Goal: Find specific page/section: Find specific page/section

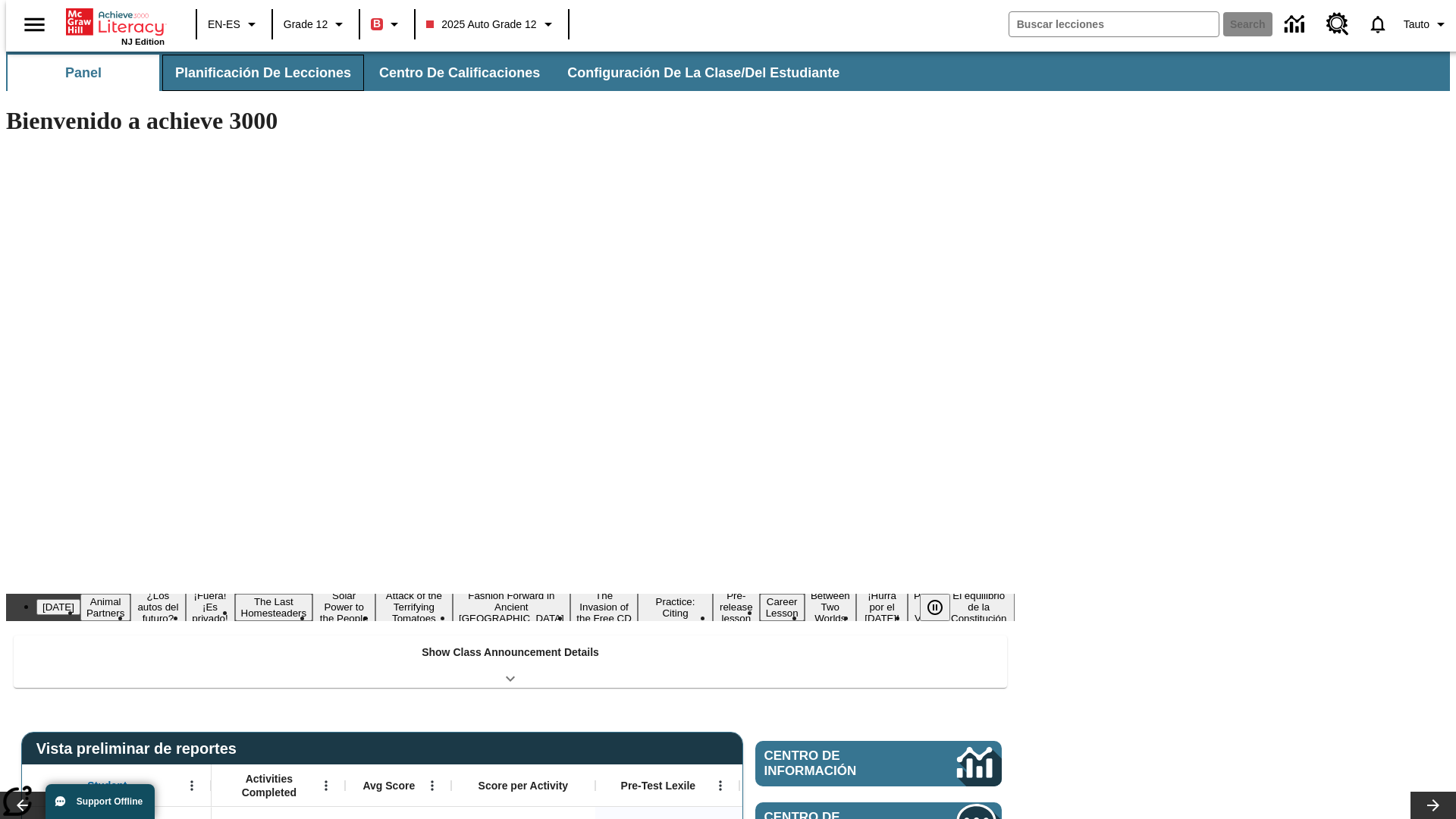
click at [254, 73] on span "Planificación de lecciones" at bounding box center [263, 73] width 176 height 18
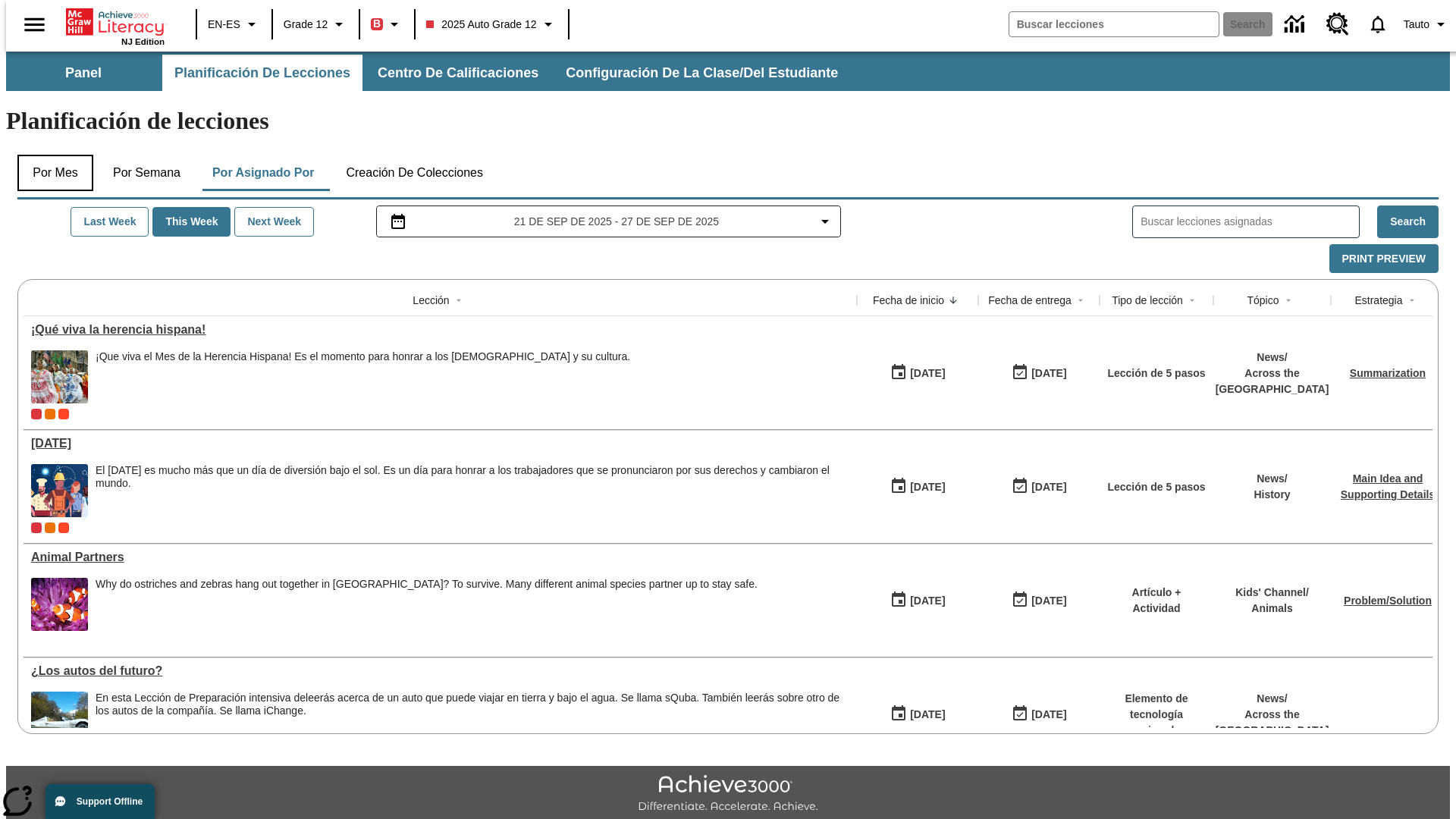
click at [49, 154] on button "Por mes" at bounding box center [55, 173] width 76 height 37
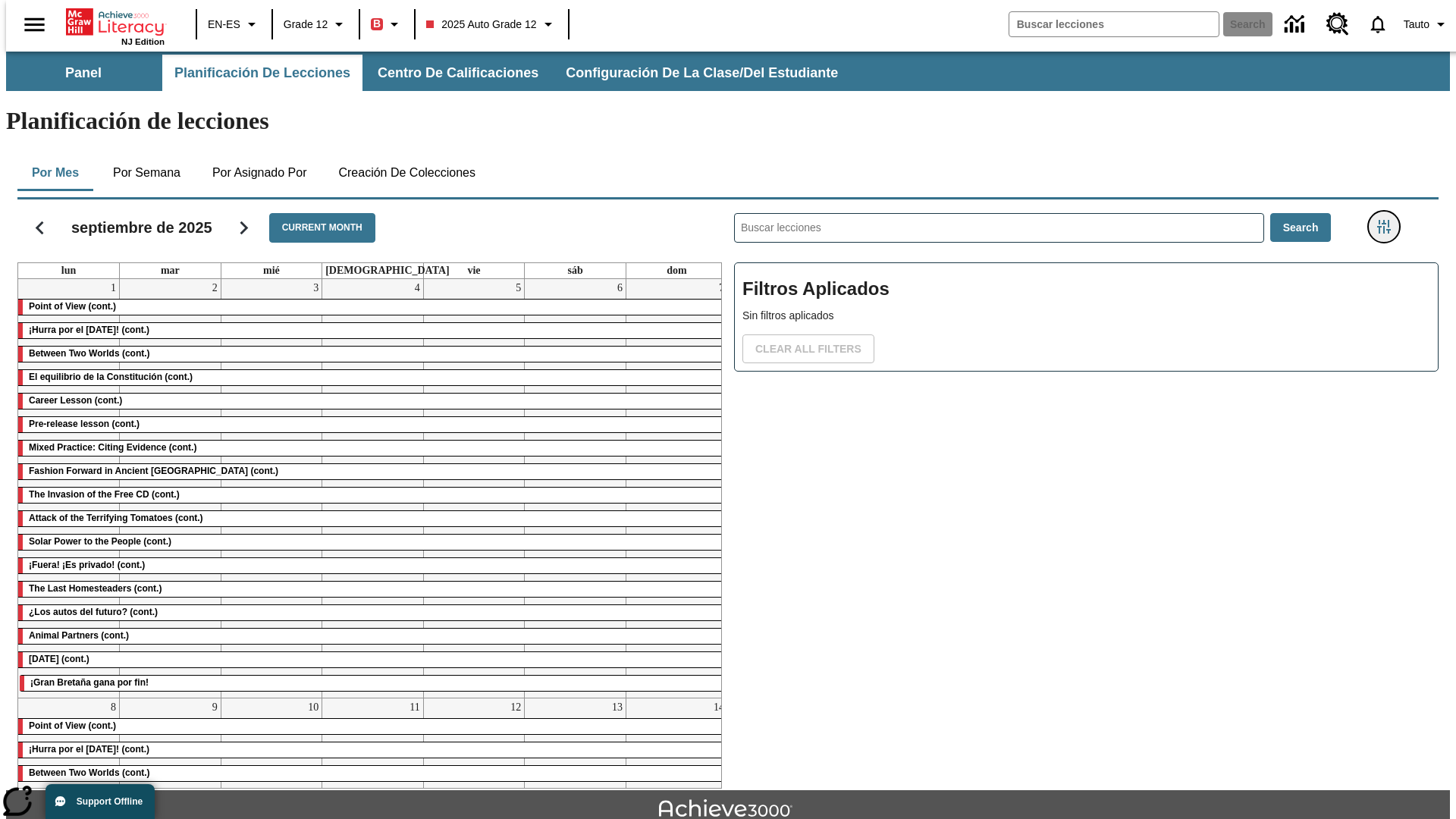
click at [1389, 220] on icon "Menú lateral de filtros" at bounding box center [1384, 227] width 14 height 14
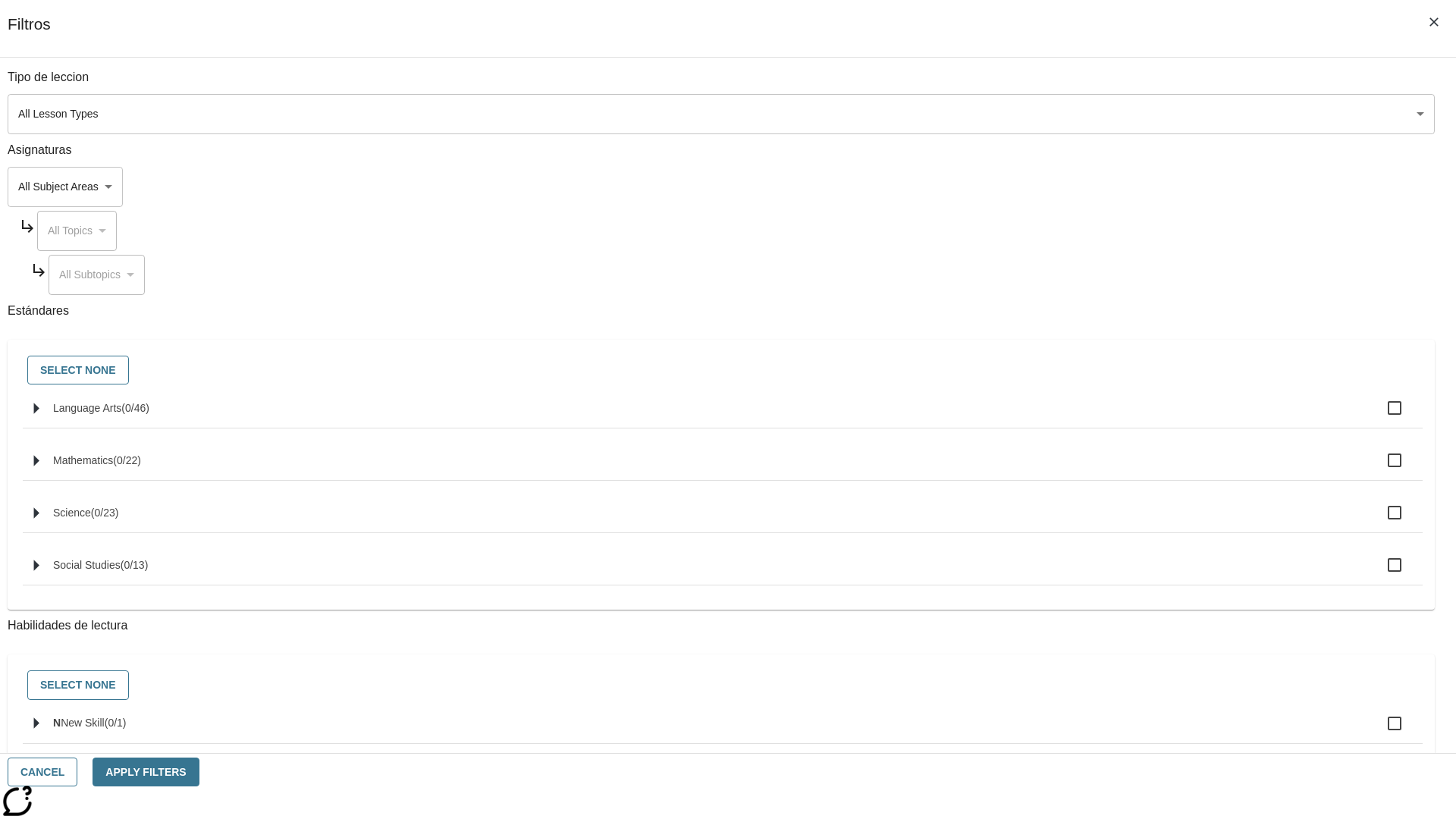
click at [1092, 114] on body "Saltar al contenido principal NJ Edition EN-ES Grade 12 B 2025 Auto Grade 12 Se…" at bounding box center [728, 470] width 1444 height 837
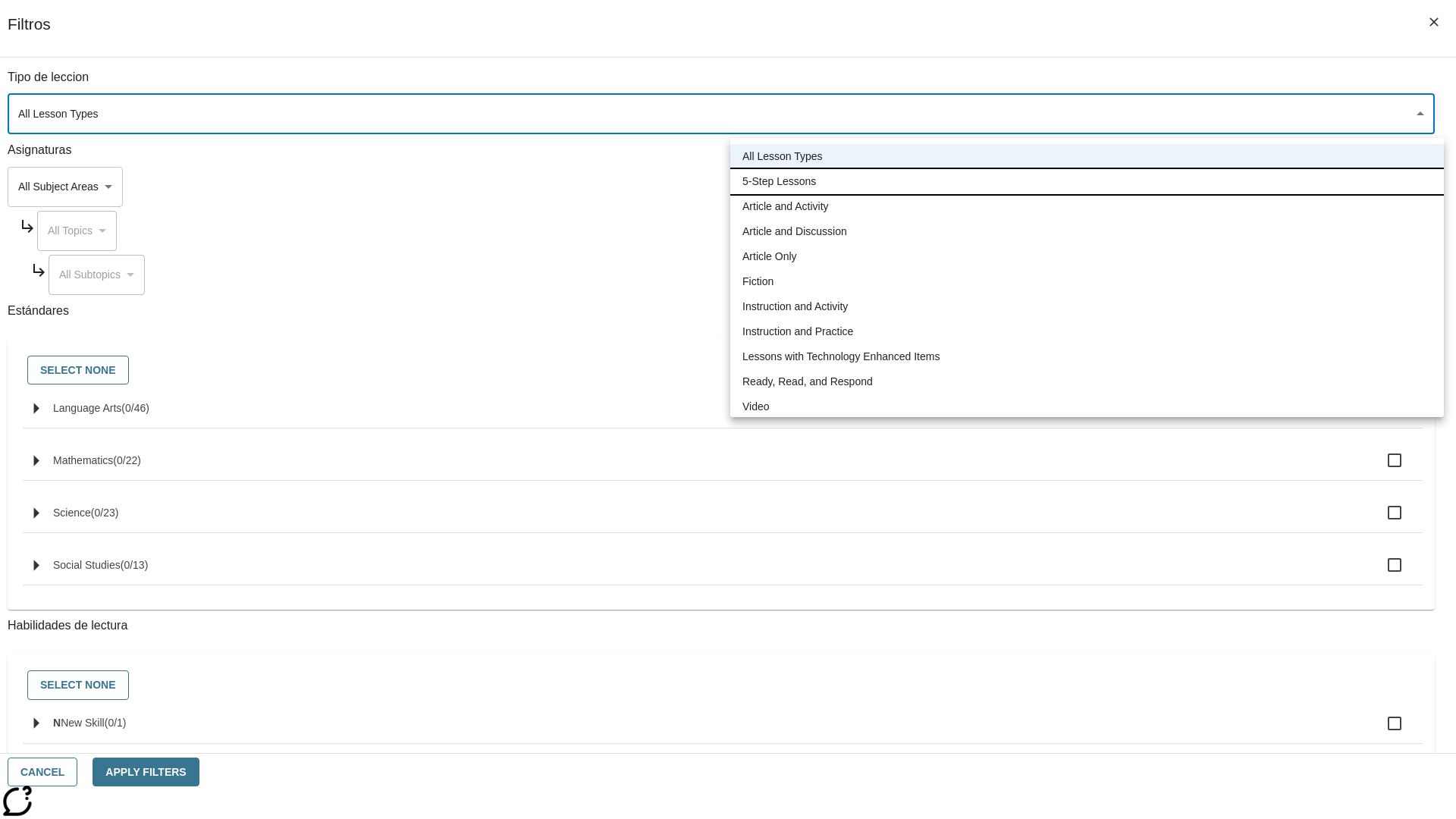
click at [1087, 181] on li "5-Step Lessons" at bounding box center [1087, 181] width 713 height 25
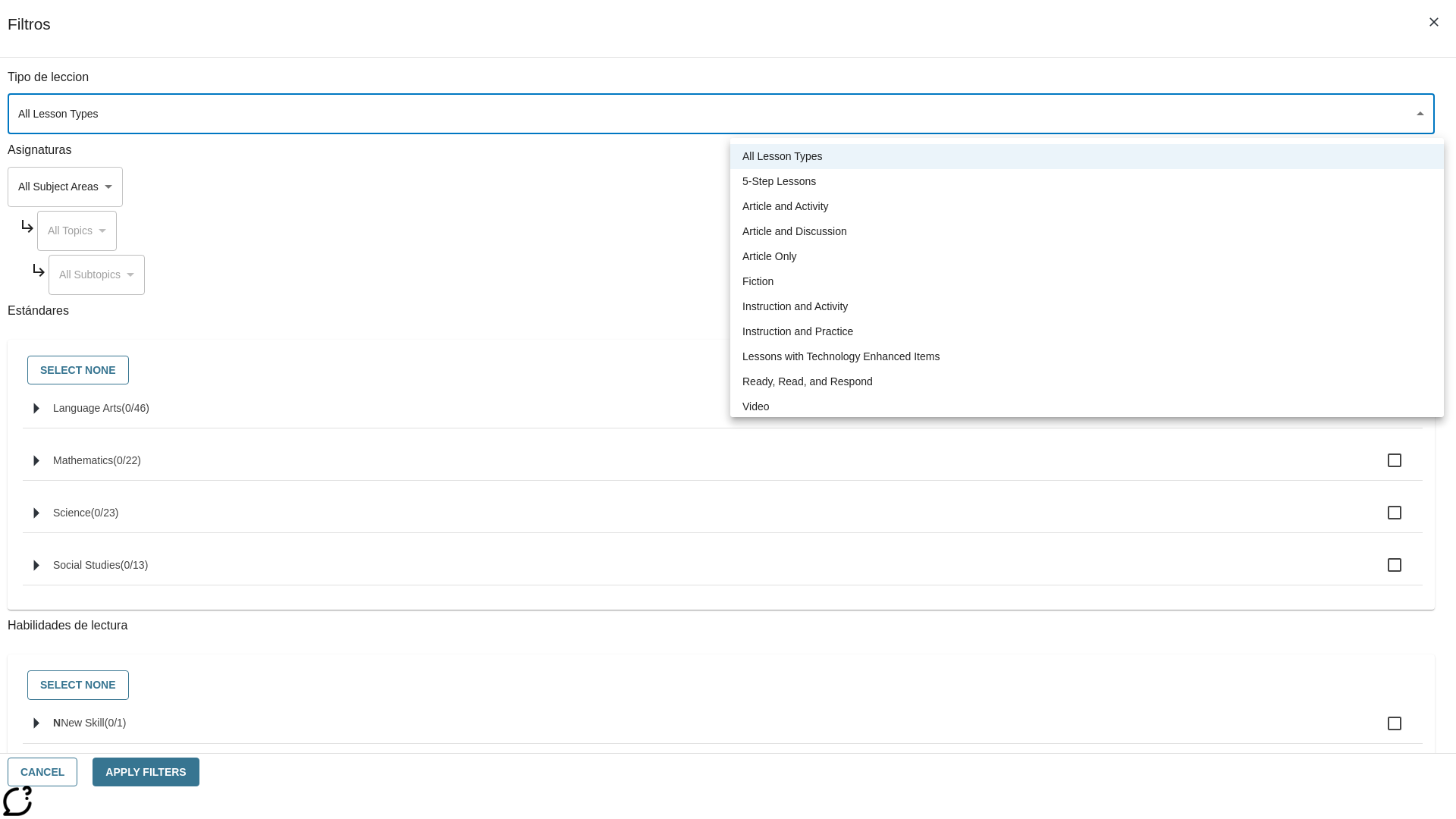
type input "1"
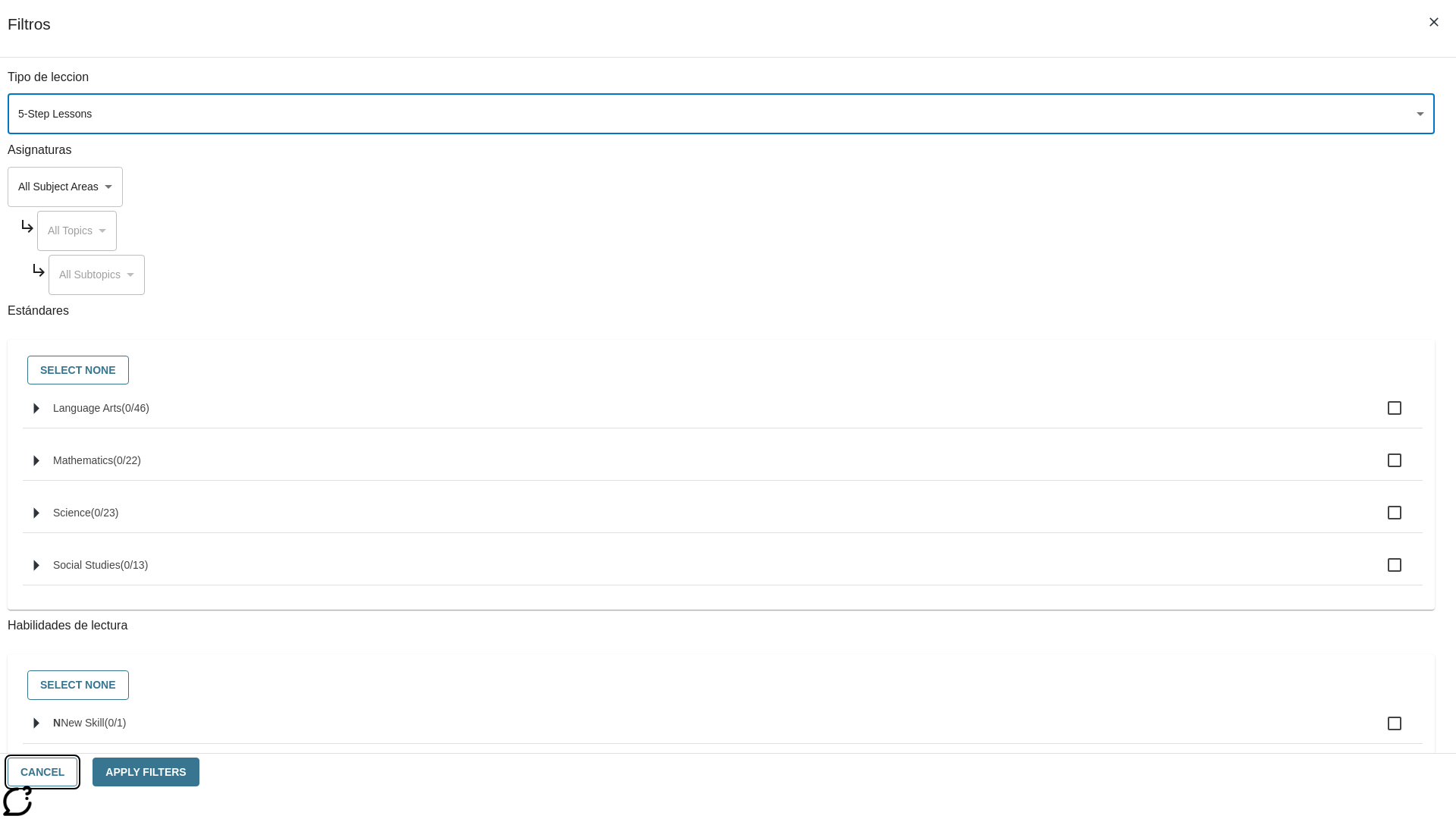
click at [77, 772] on button "Cancel" at bounding box center [42, 772] width 70 height 30
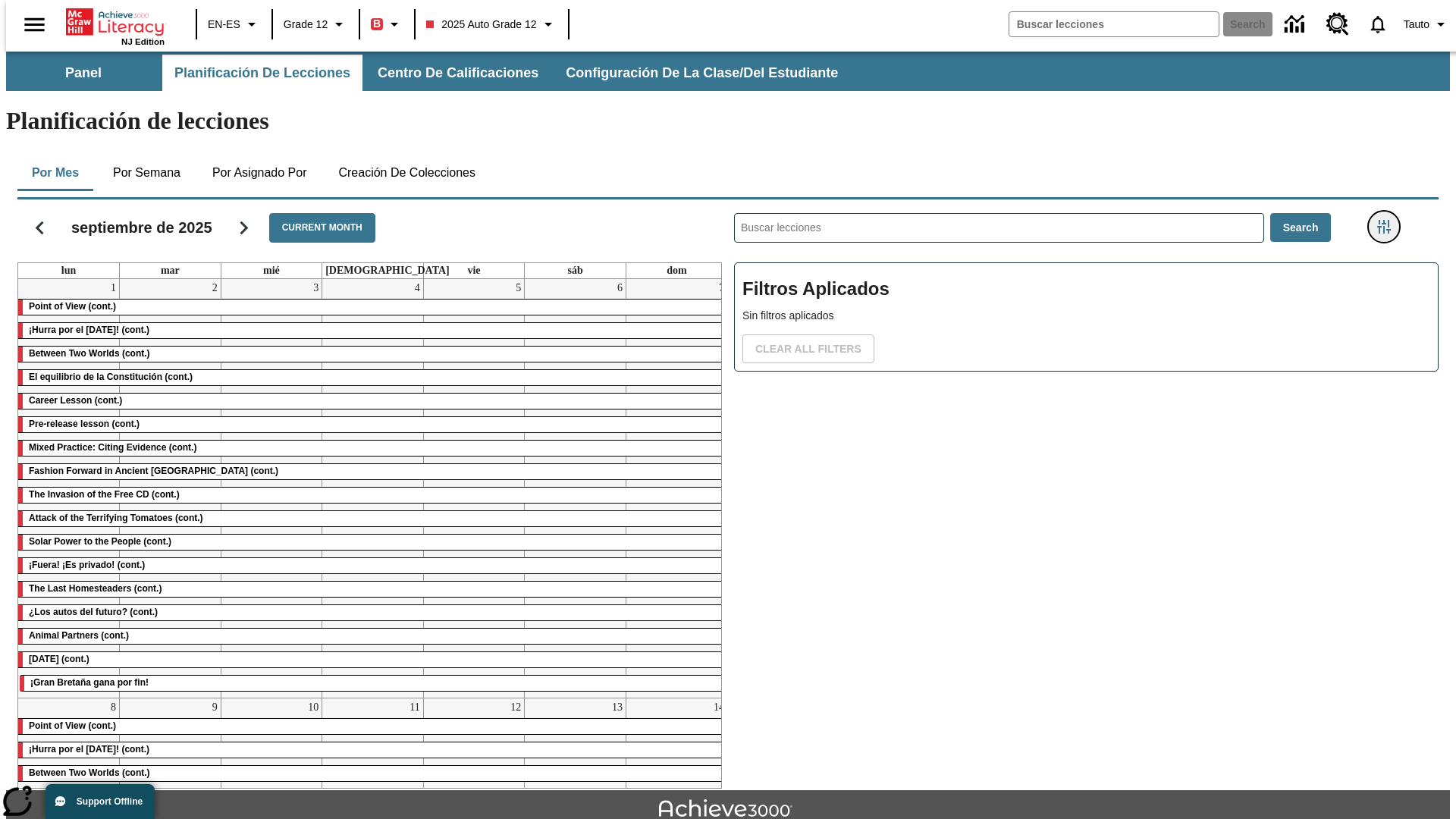
click at [1389, 220] on icon "Menú lateral de filtros" at bounding box center [1384, 227] width 14 height 14
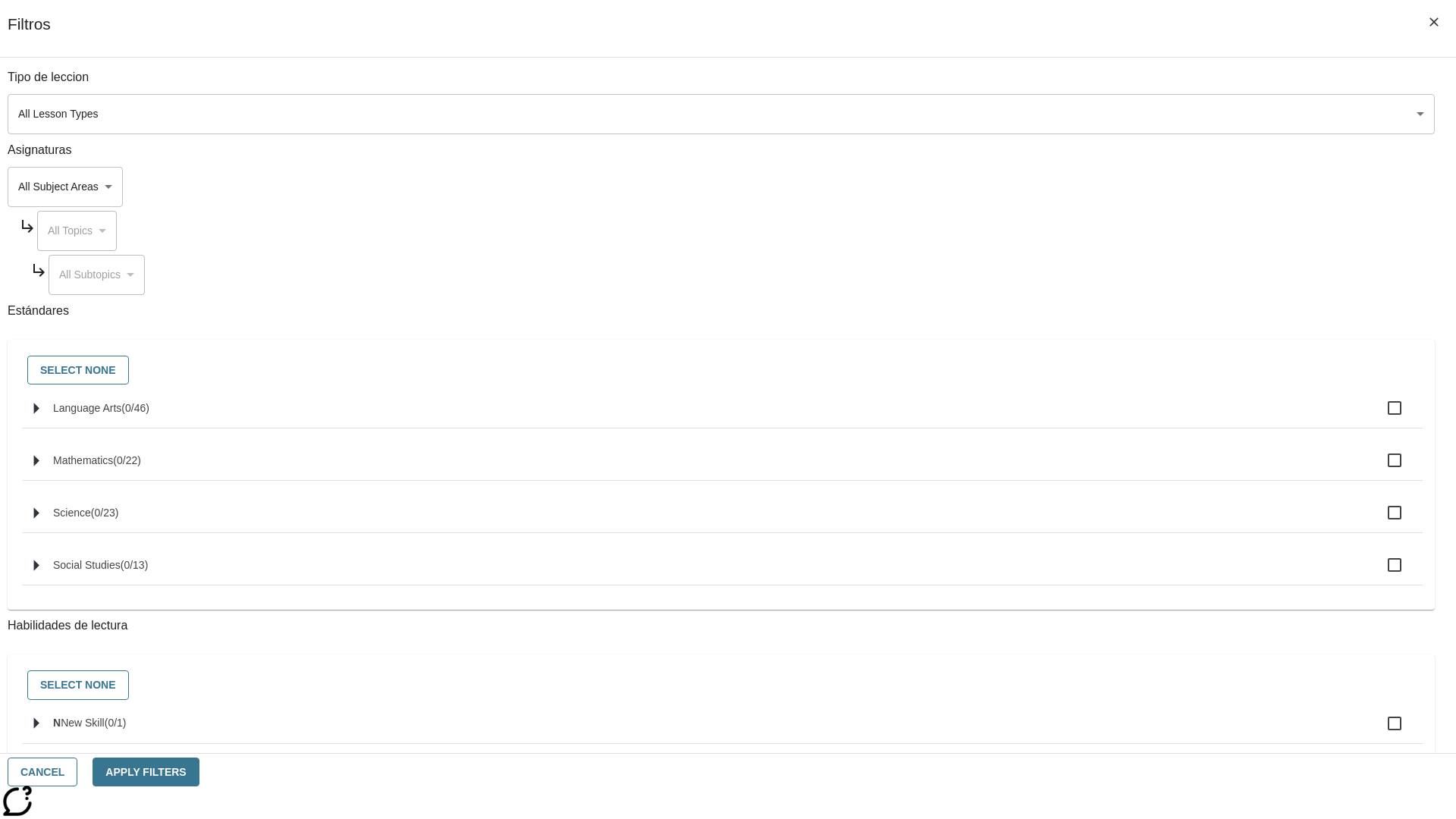
click at [1092, 114] on body "Saltar al contenido principal NJ Edition EN-ES Grade 12 B 2025 Auto Grade 12 Se…" at bounding box center [728, 470] width 1444 height 837
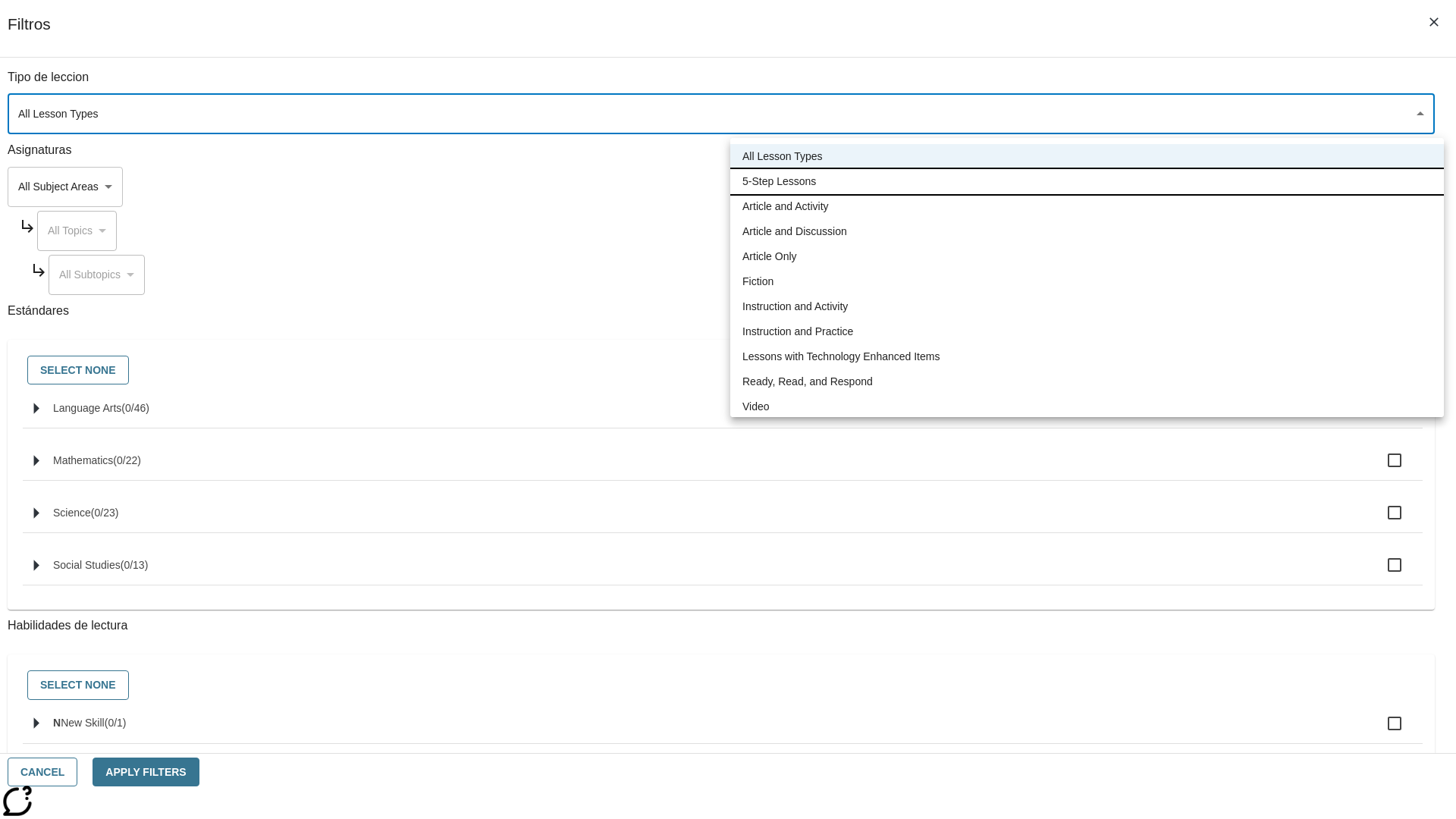
click at [1087, 181] on li "5-Step Lessons" at bounding box center [1087, 181] width 713 height 25
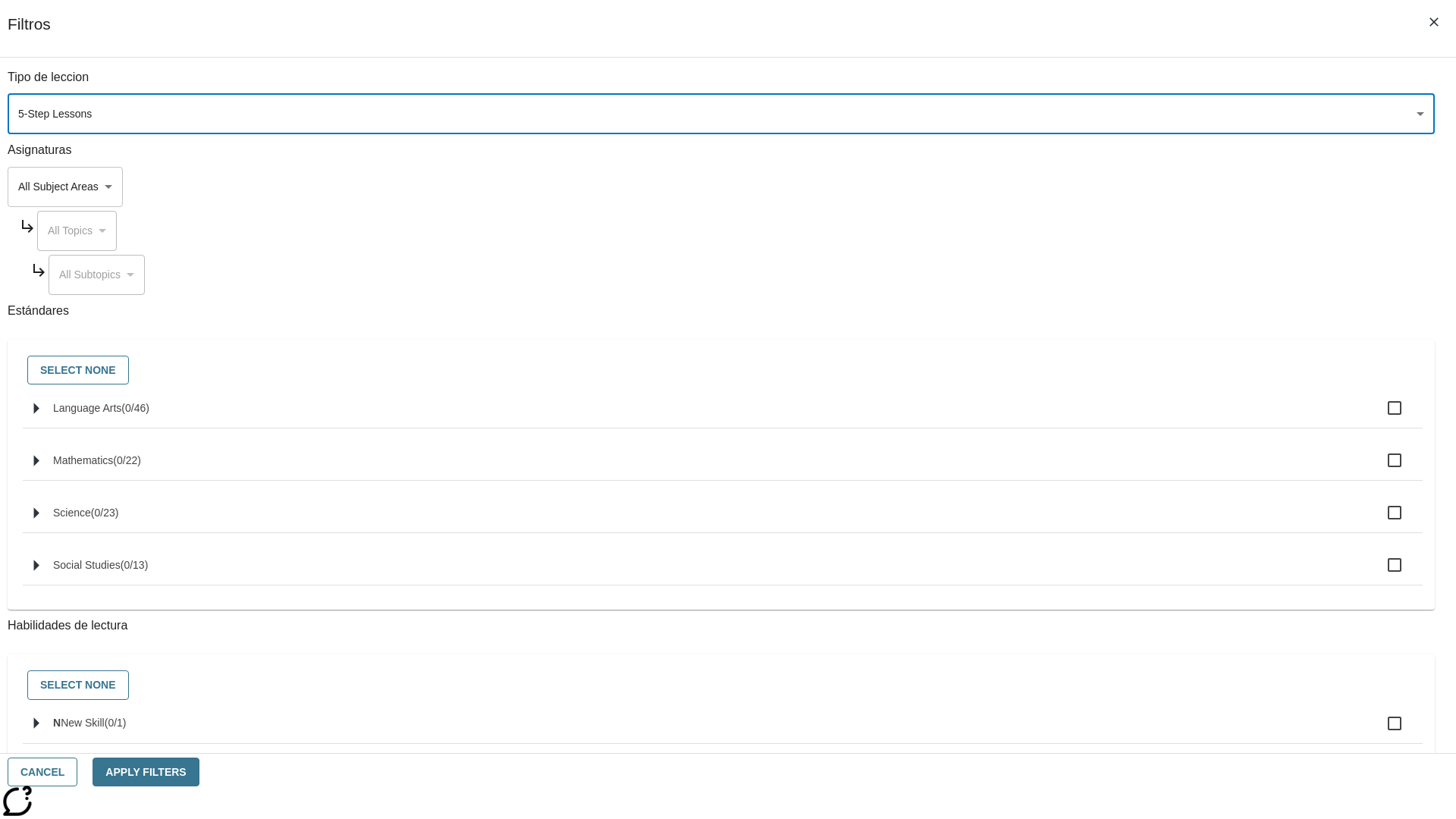
type input "1"
click at [199, 772] on button "Apply Filters" at bounding box center [145, 772] width 106 height 30
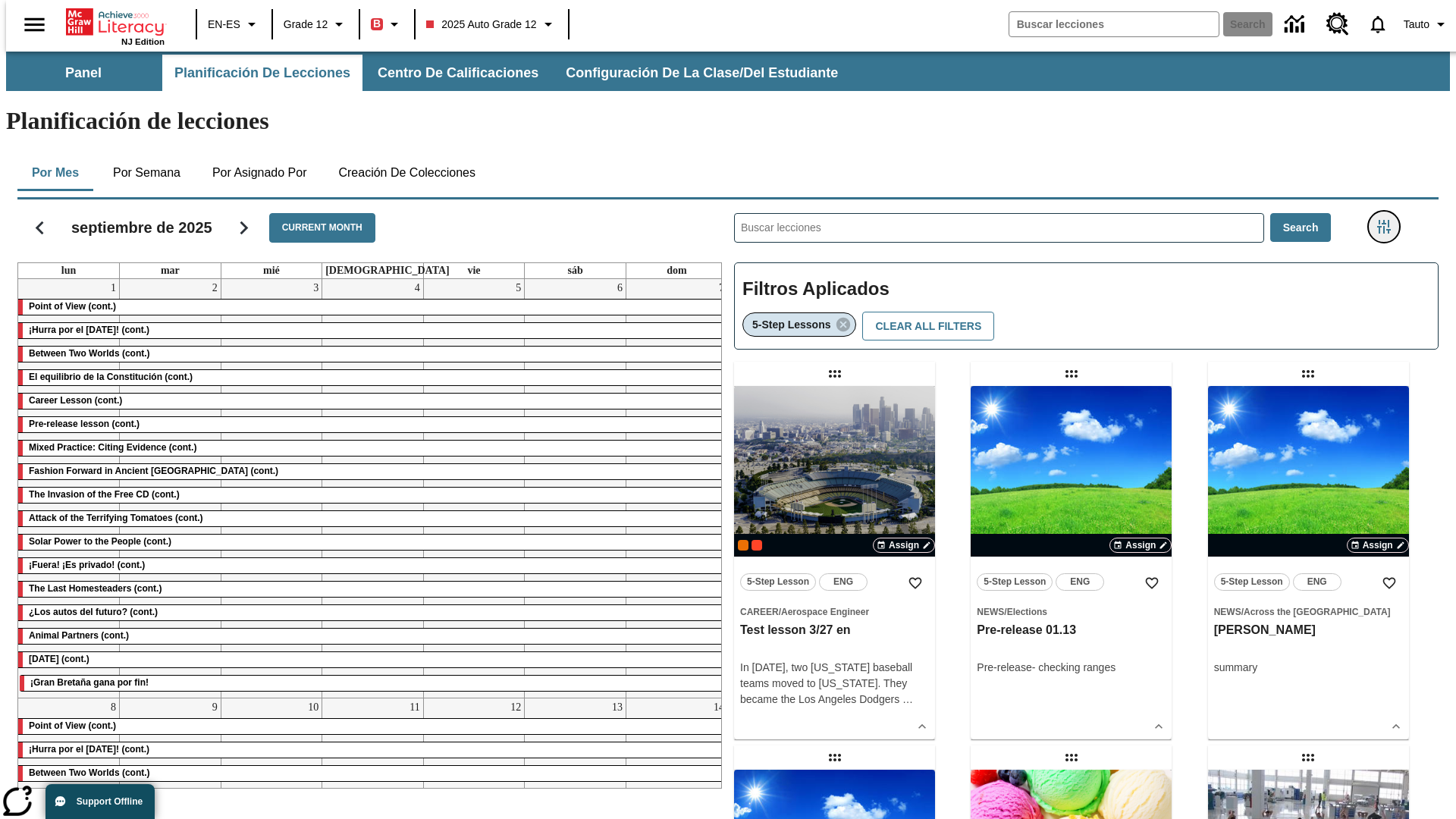
click at [1389, 220] on icon "Menú lateral de filtros" at bounding box center [1384, 227] width 14 height 14
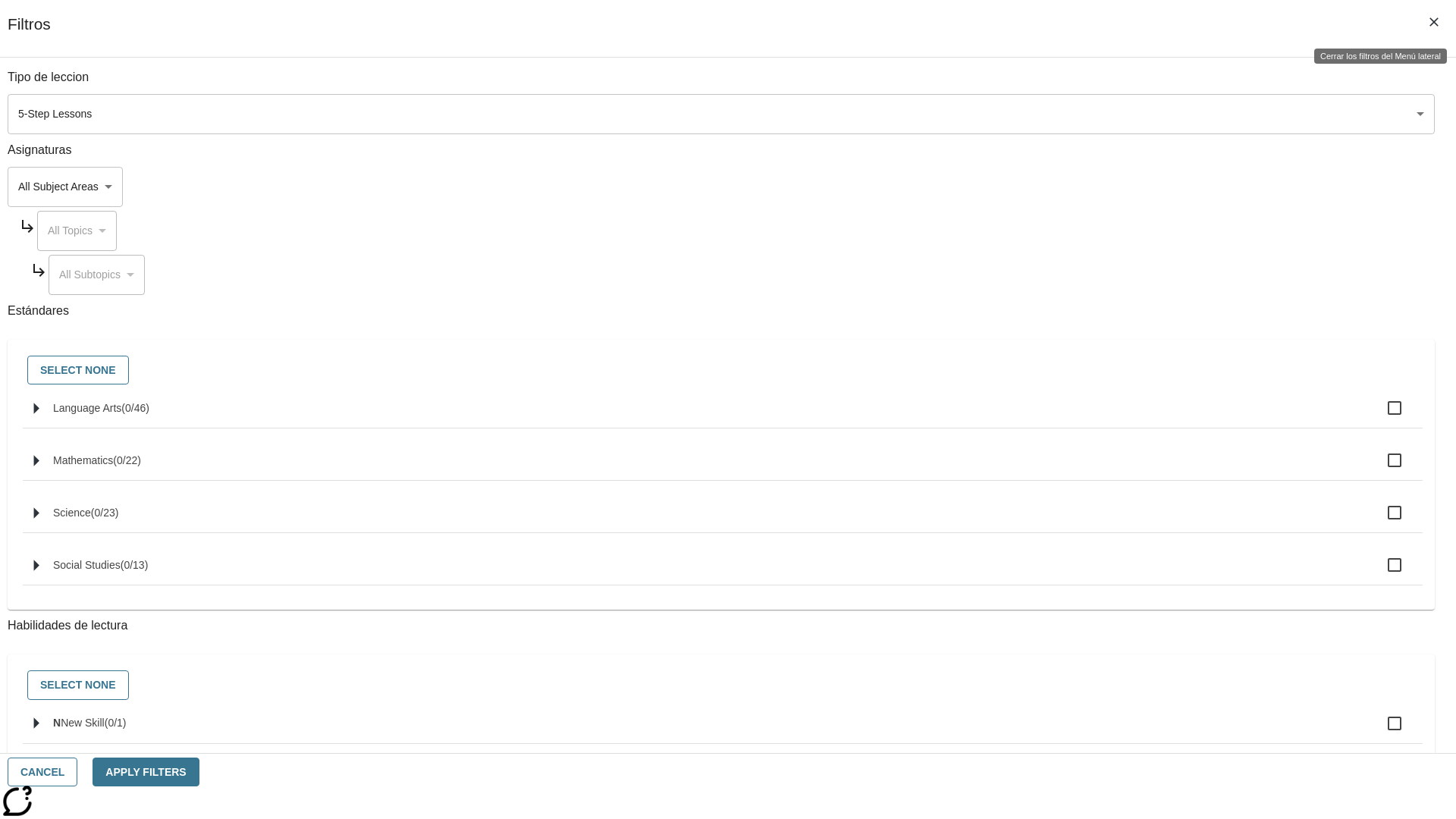
click at [1434, 22] on icon "Cerrar los filtros del Menú lateral" at bounding box center [1434, 22] width 9 height 9
click at [1389, 220] on icon "Menú lateral de filtros" at bounding box center [1384, 227] width 14 height 14
click at [1434, 22] on icon "Cerrar los filtros del Menú lateral" at bounding box center [1434, 22] width 9 height 9
click at [1389, 220] on icon "Menú lateral de filtros" at bounding box center [1384, 227] width 14 height 14
click at [77, 772] on button "Cancel" at bounding box center [42, 772] width 70 height 30
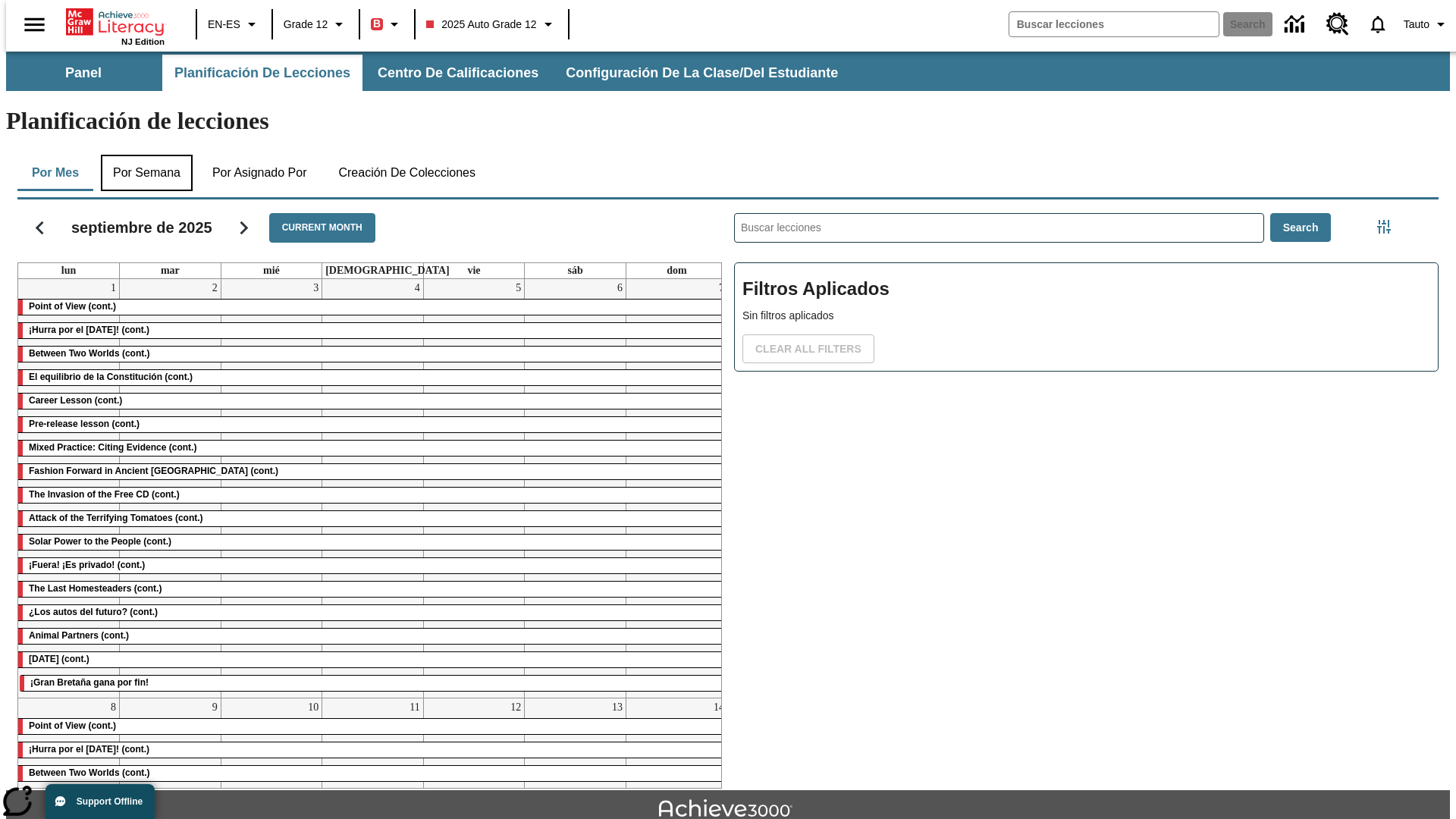
click at [141, 154] on button "Por semana" at bounding box center [147, 173] width 92 height 37
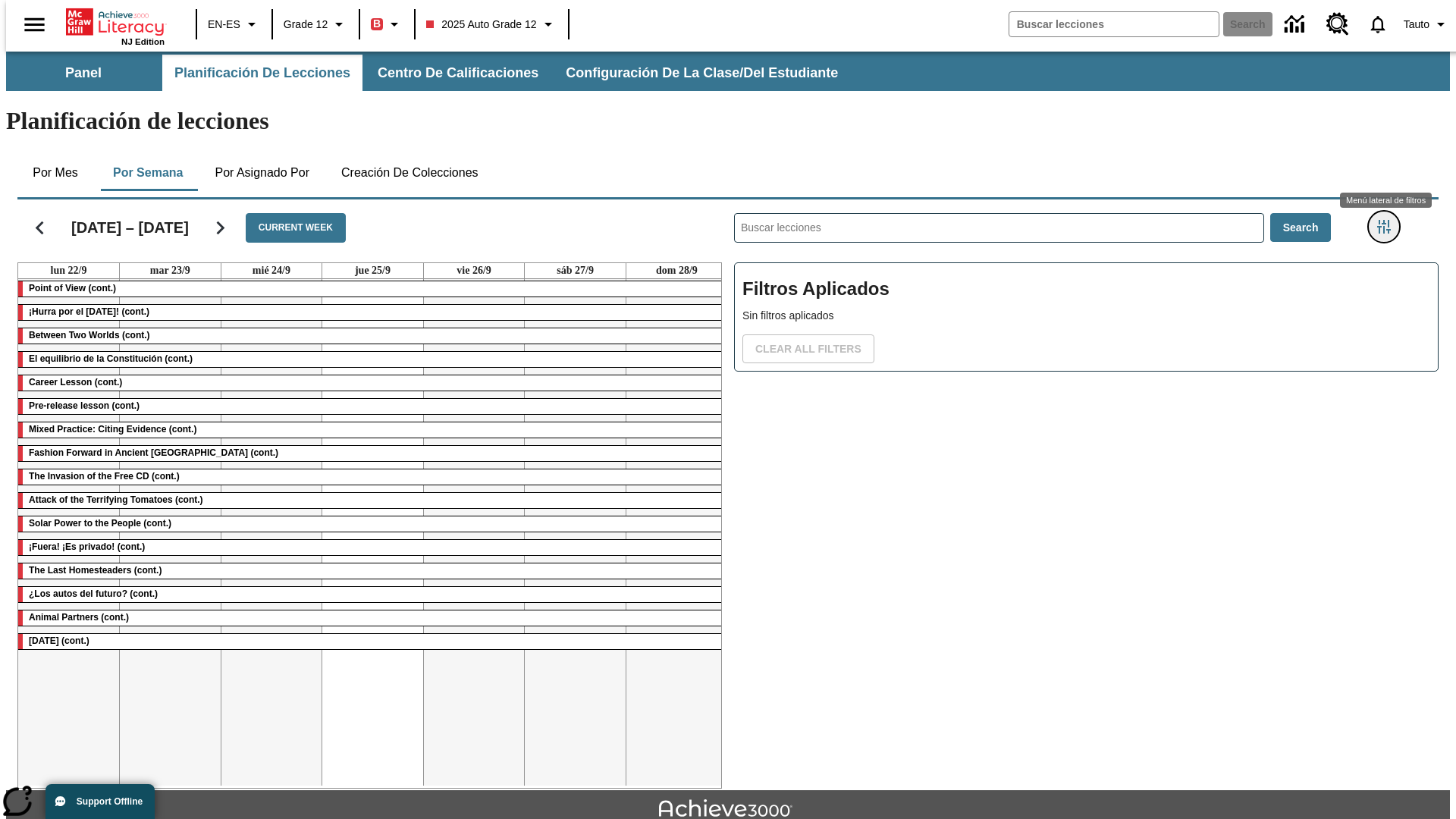
click at [1389, 220] on icon "Menú lateral de filtros" at bounding box center [1384, 227] width 14 height 14
